Goal: Transaction & Acquisition: Book appointment/travel/reservation

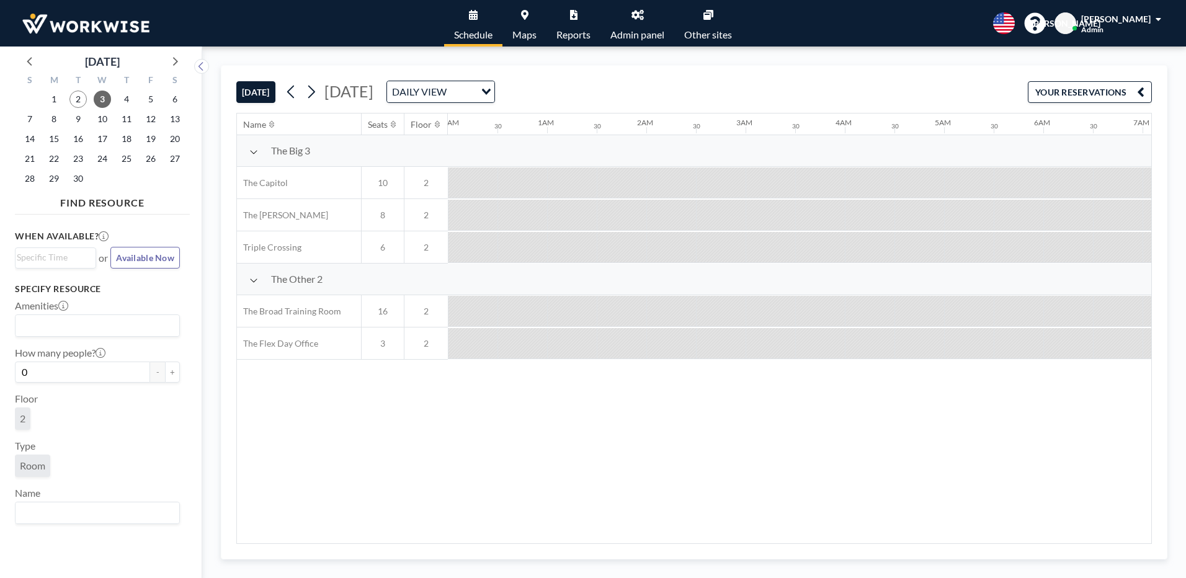
scroll to position [0, 715]
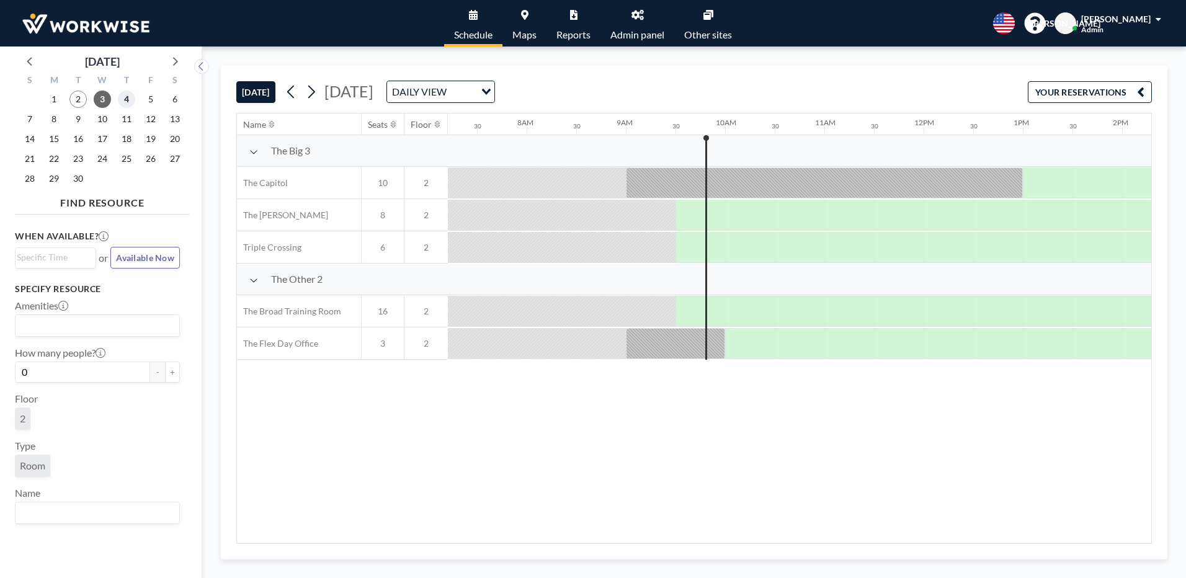
click at [125, 104] on span "4" at bounding box center [126, 99] width 17 height 17
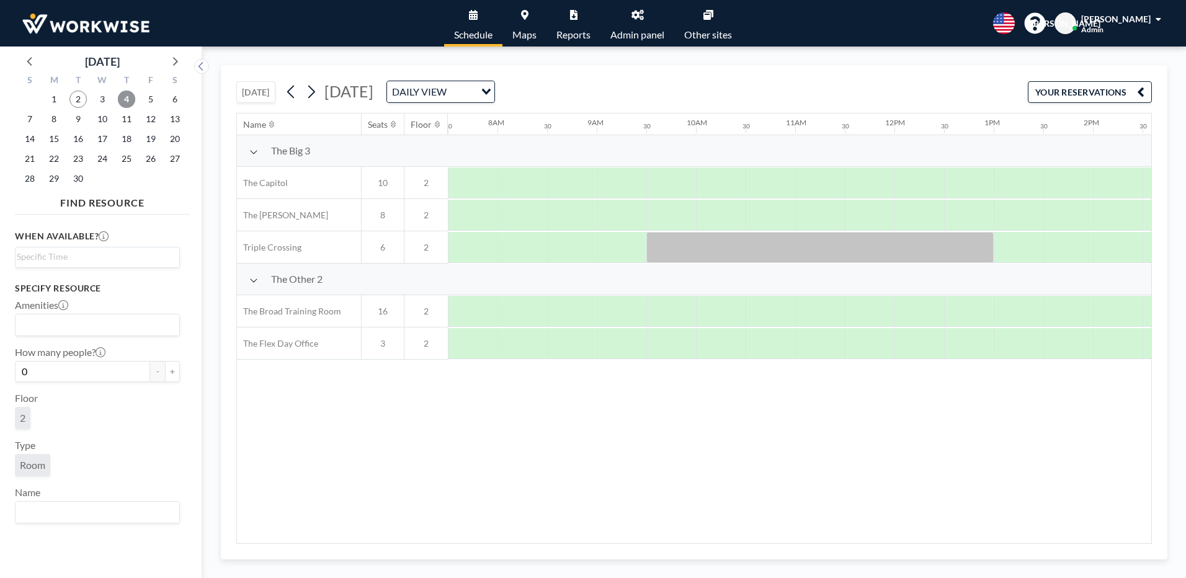
scroll to position [0, 259]
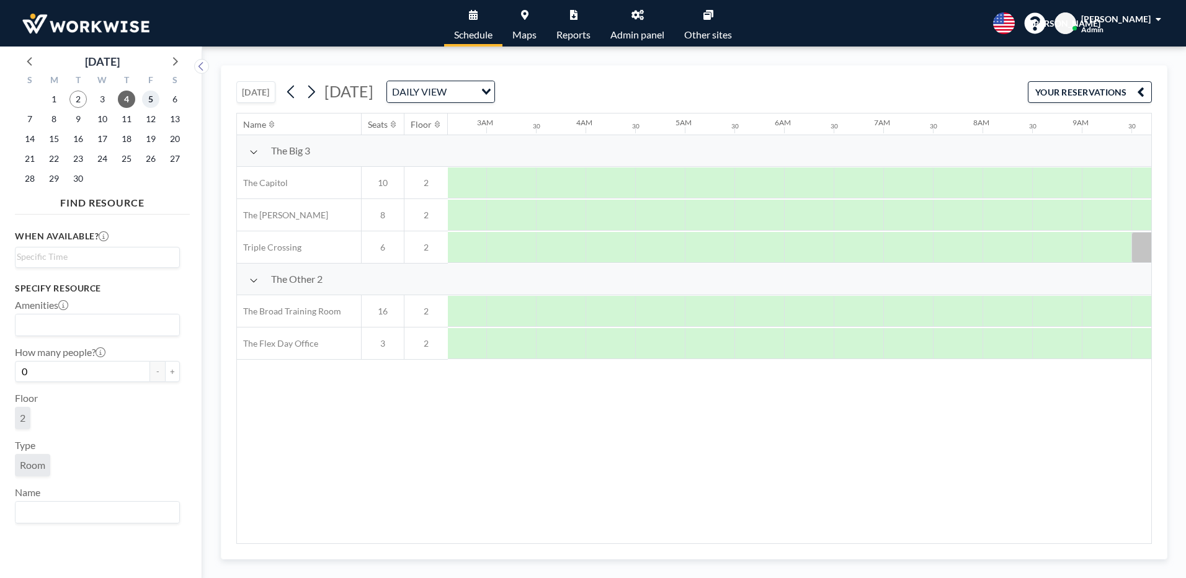
click at [148, 100] on span "5" at bounding box center [150, 99] width 17 height 17
click at [132, 96] on span "4" at bounding box center [126, 99] width 17 height 17
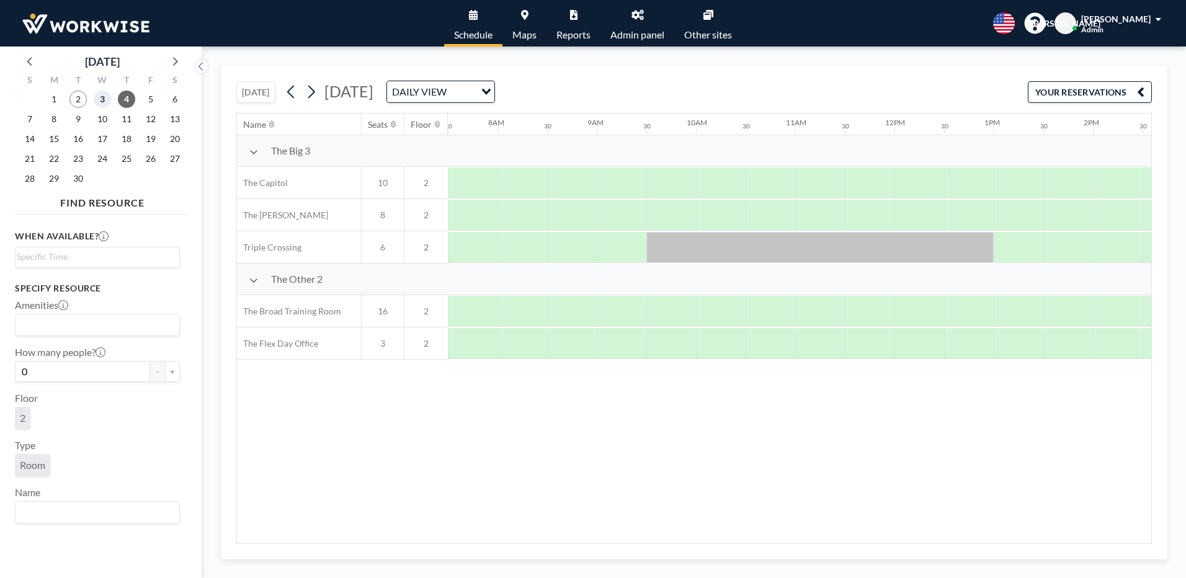
click at [96, 97] on span "3" at bounding box center [102, 99] width 17 height 17
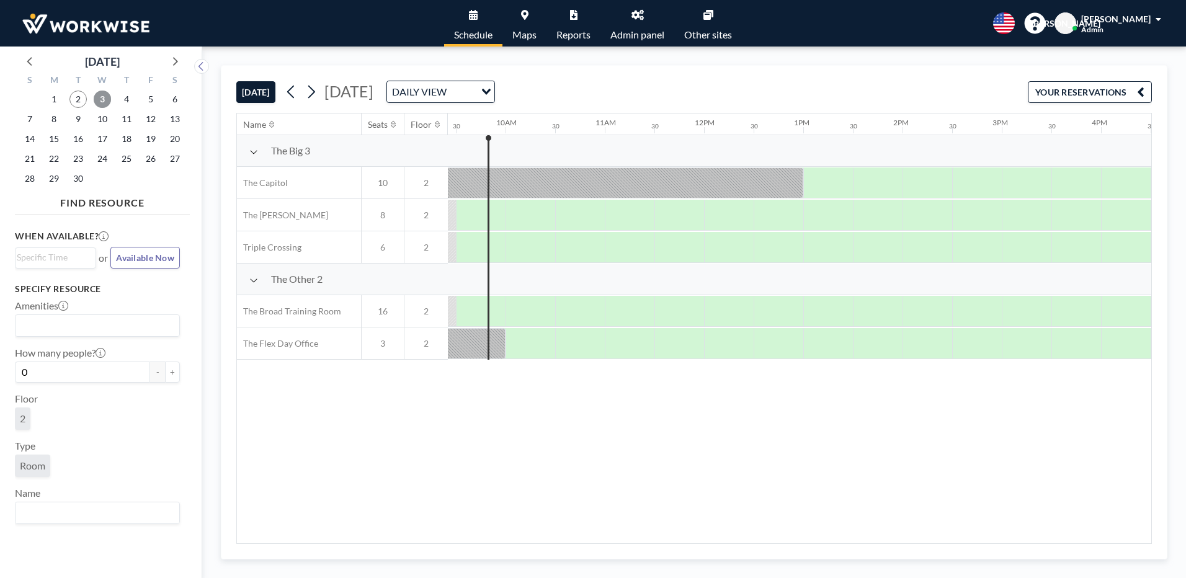
scroll to position [0, 809]
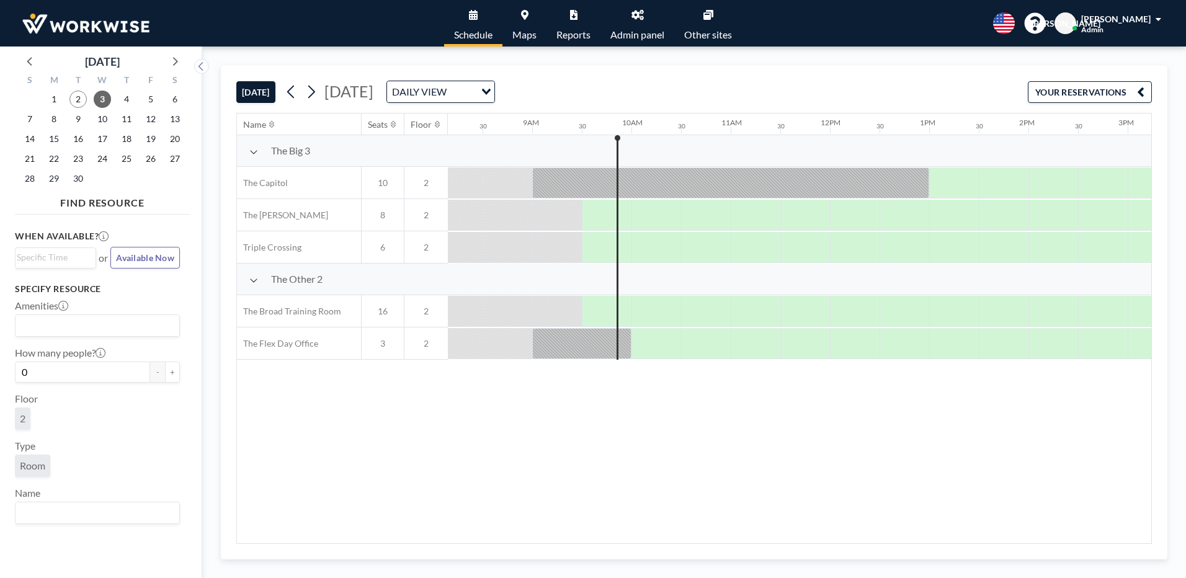
click at [299, 457] on div "Name Seats Floor 12AM 30 1AM 30 2AM 30 3AM 30 4AM 30 5AM 30 6AM 30 7AM 30 8AM 3…" at bounding box center [694, 329] width 914 height 430
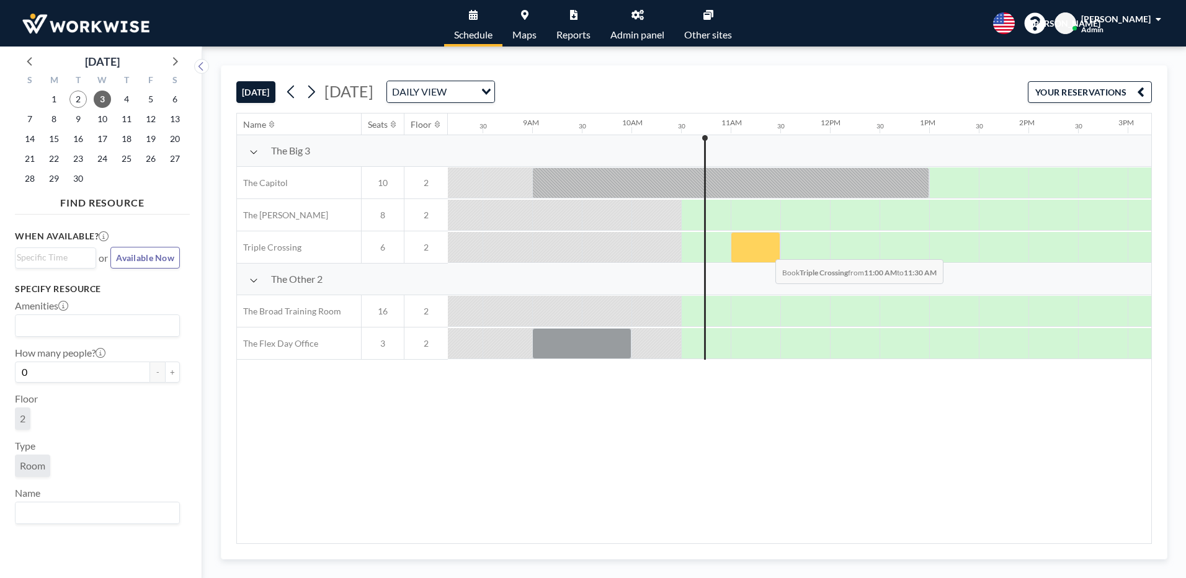
click at [765, 250] on div at bounding box center [756, 247] width 50 height 31
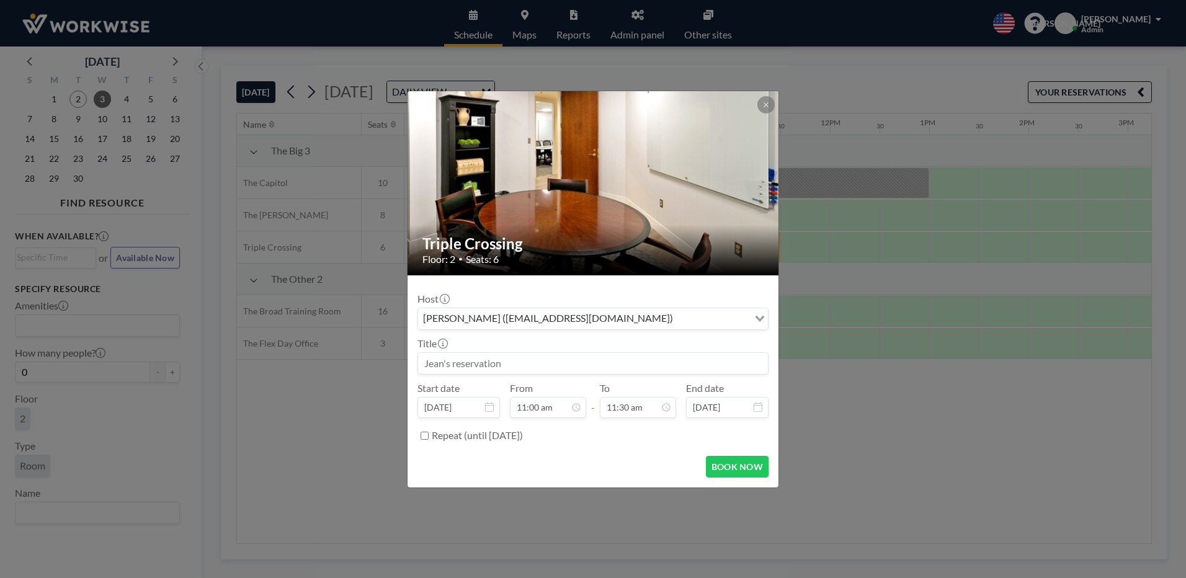
click at [679, 320] on input "Search for option" at bounding box center [712, 319] width 71 height 16
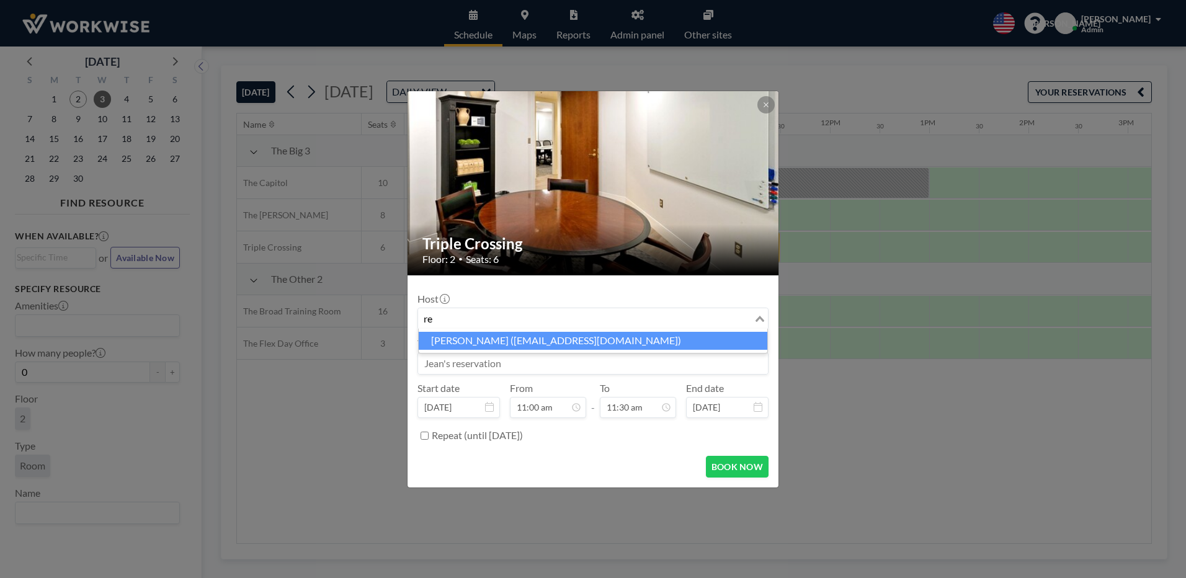
type input "r"
click at [479, 339] on li "[PERSON_NAME] ([PERSON_NAME][EMAIL_ADDRESS][DOMAIN_NAME])" at bounding box center [593, 341] width 349 height 18
type input "[PERSON_NAME]"
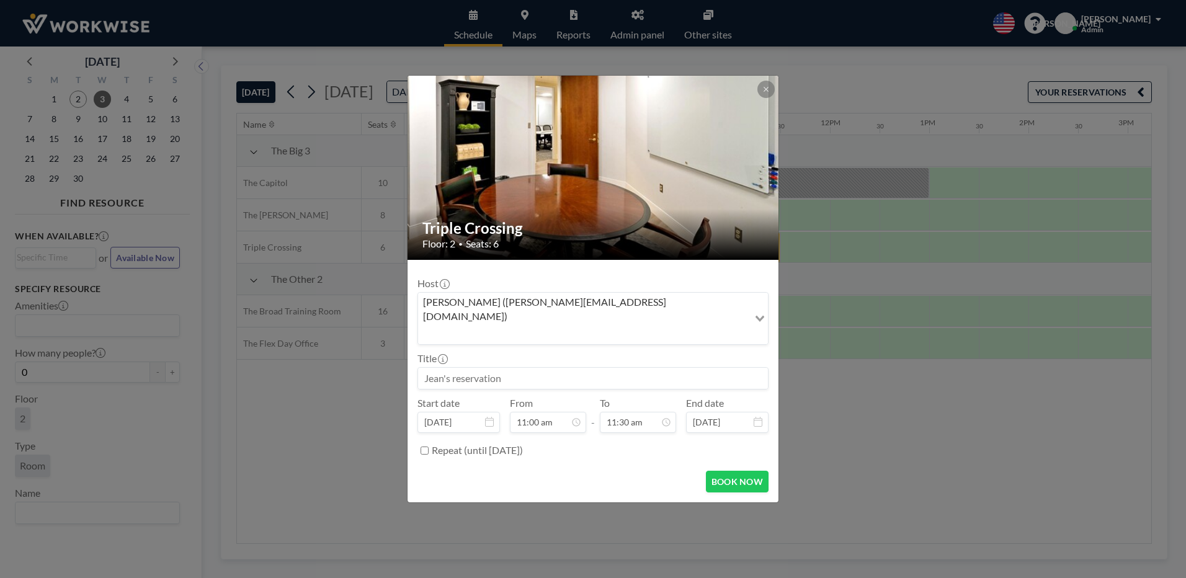
click at [517, 370] on input at bounding box center [593, 378] width 350 height 21
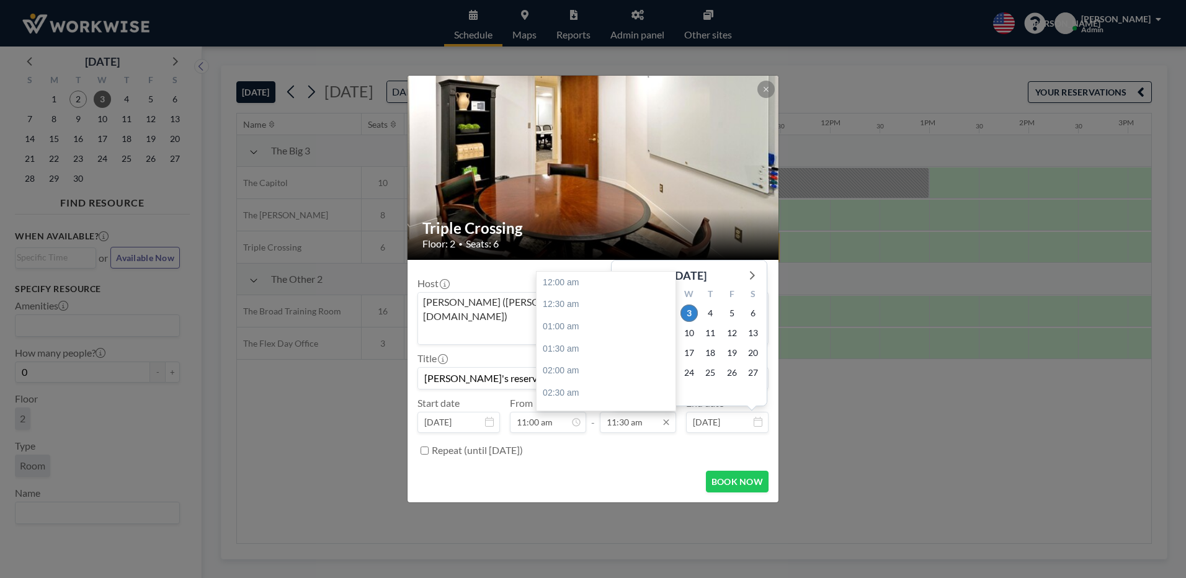
scroll to position [508, 0]
type input "[PERSON_NAME]'s reservation"
click at [570, 293] on div "12:00 pm" at bounding box center [609, 304] width 145 height 22
type input "12:00 pm"
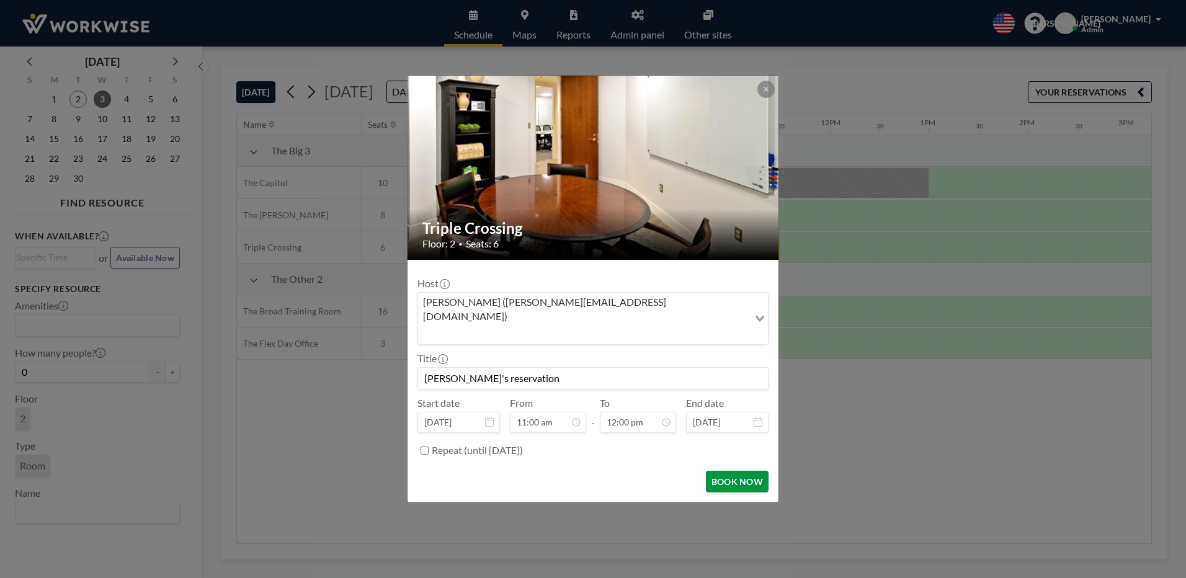
click at [740, 471] on button "BOOK NOW" at bounding box center [737, 482] width 63 height 22
